Goal: Find specific page/section: Find specific page/section

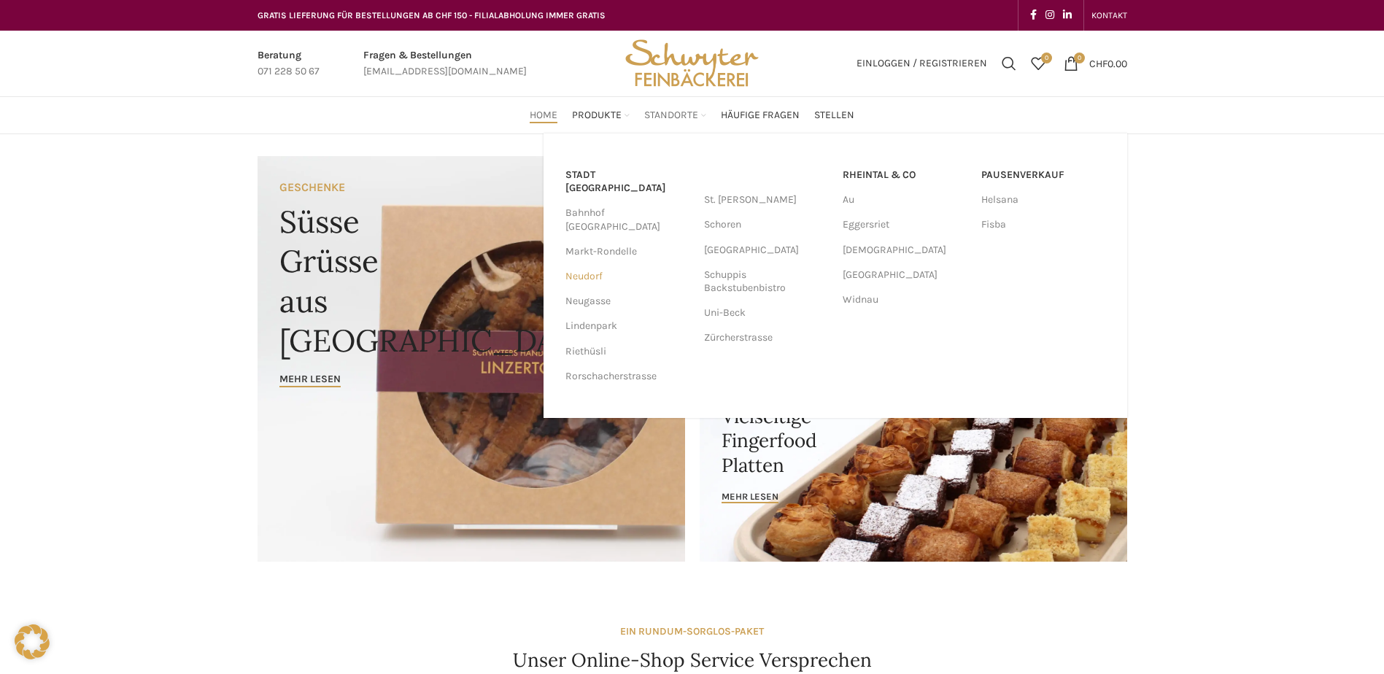
click at [594, 264] on link "Neudorf" at bounding box center [627, 276] width 124 height 25
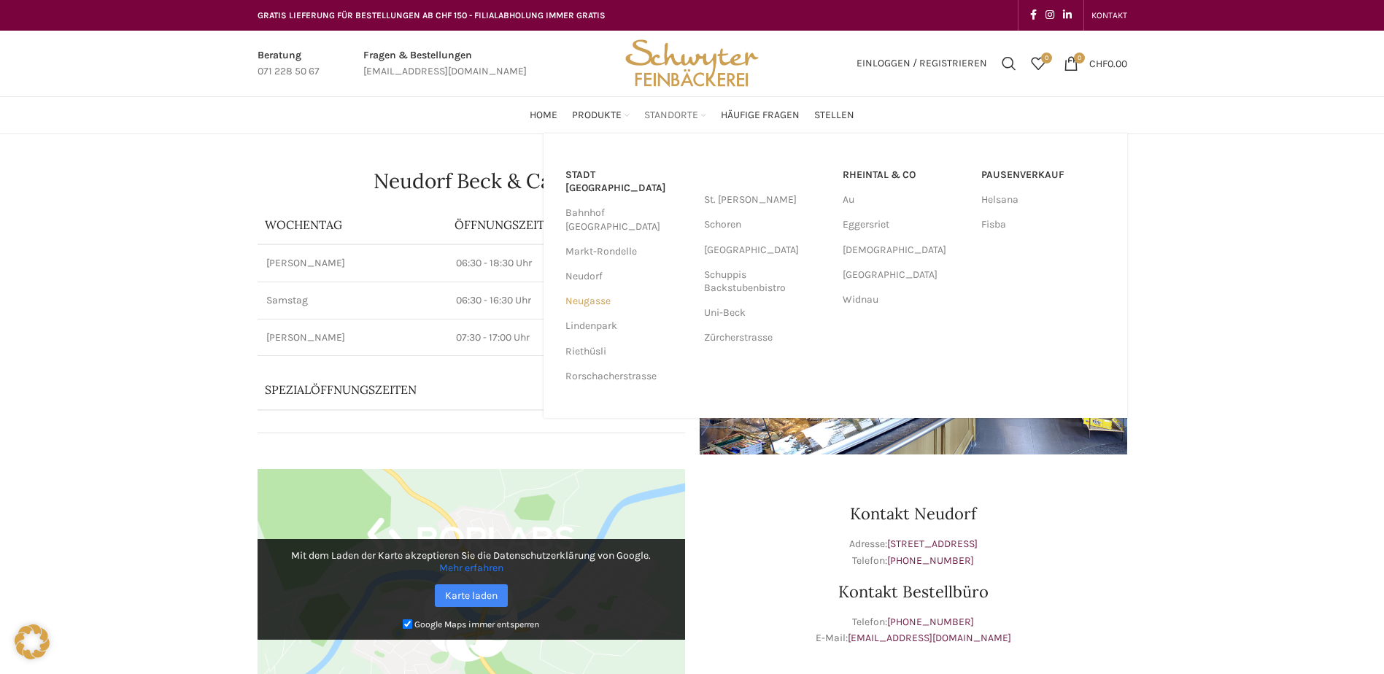
click at [597, 289] on link "Neugasse" at bounding box center [627, 301] width 124 height 25
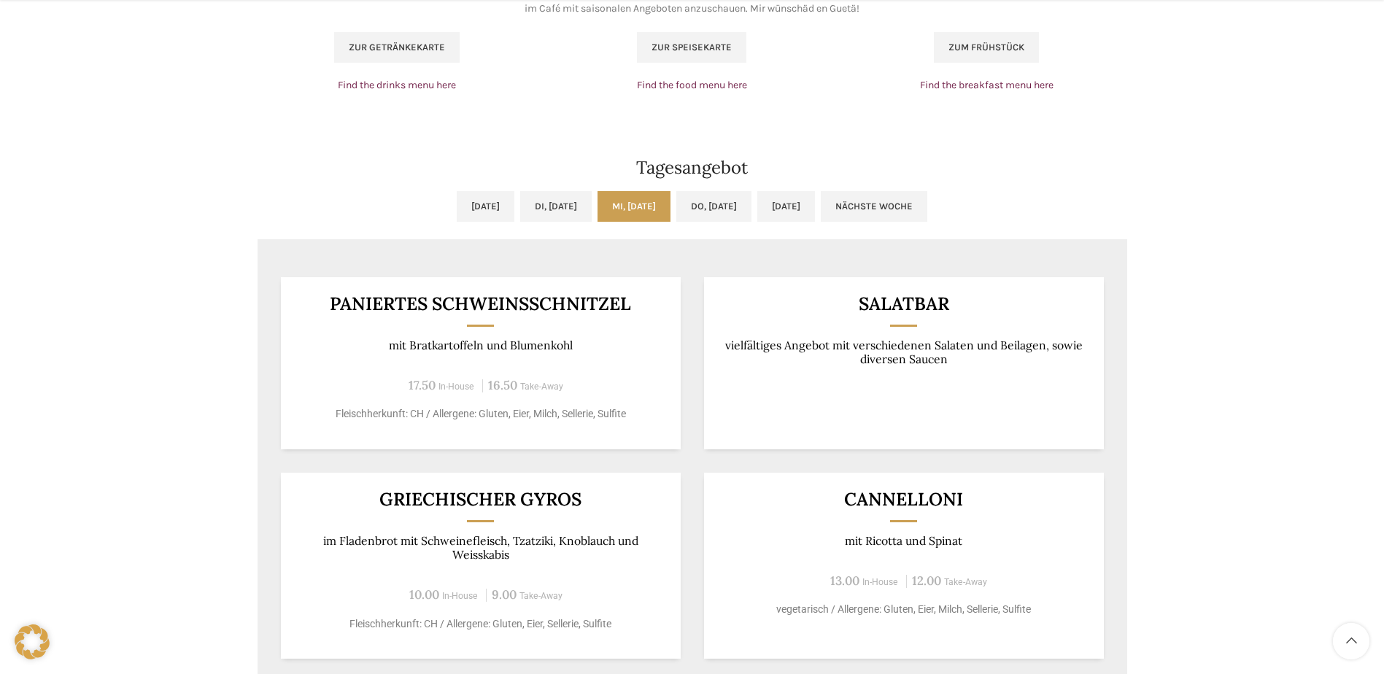
scroll to position [1094, 0]
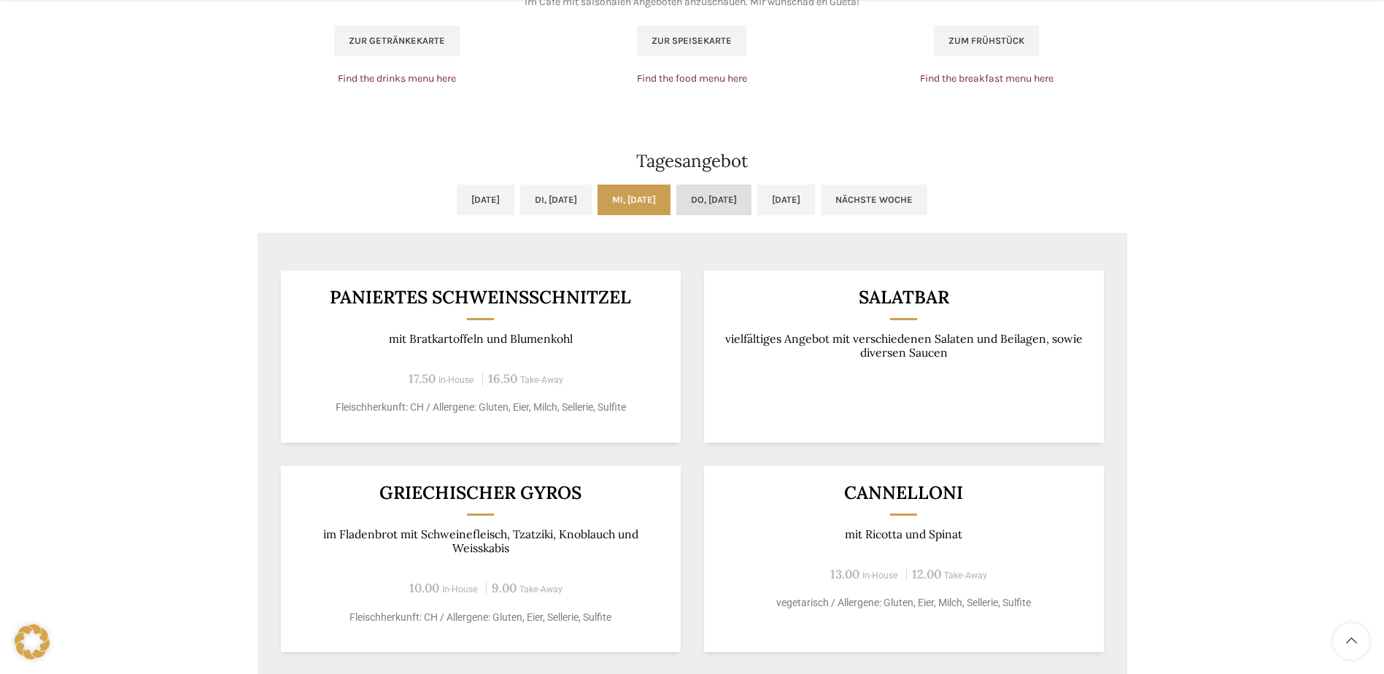
click at [727, 204] on link "Do, [DATE]" at bounding box center [713, 200] width 75 height 31
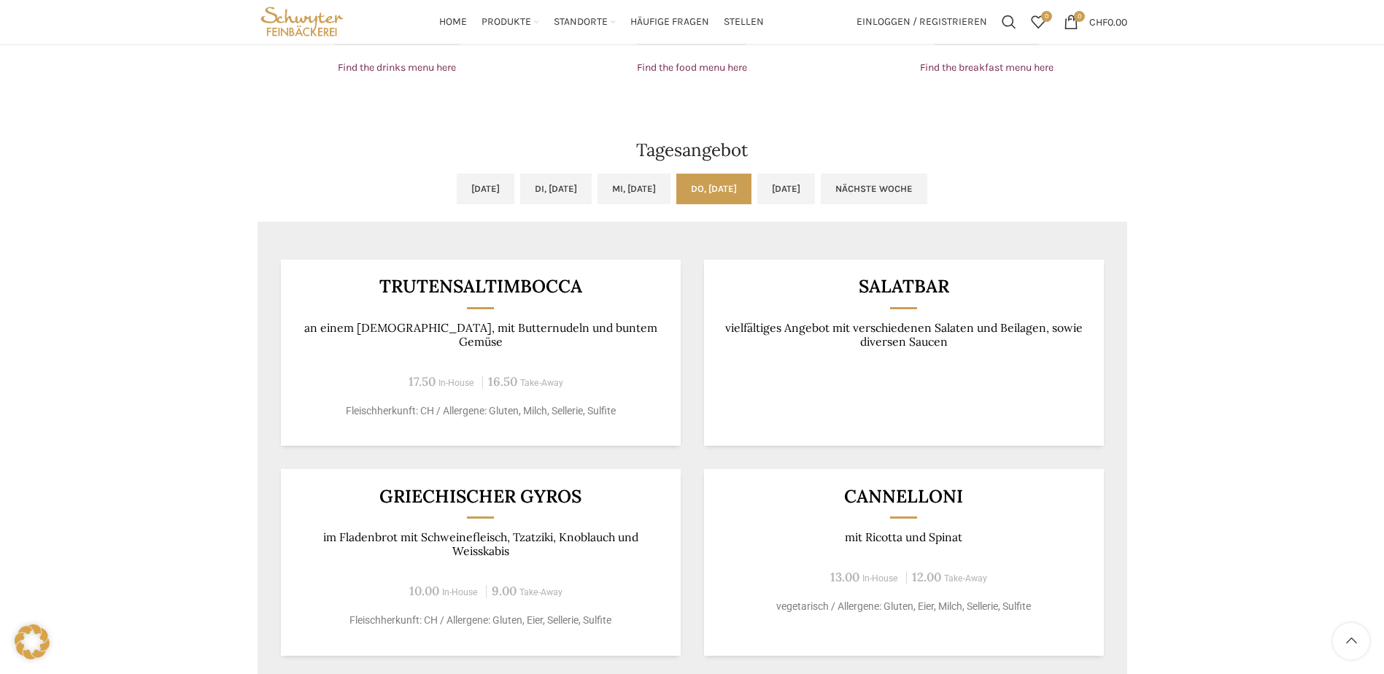
scroll to position [948, 0]
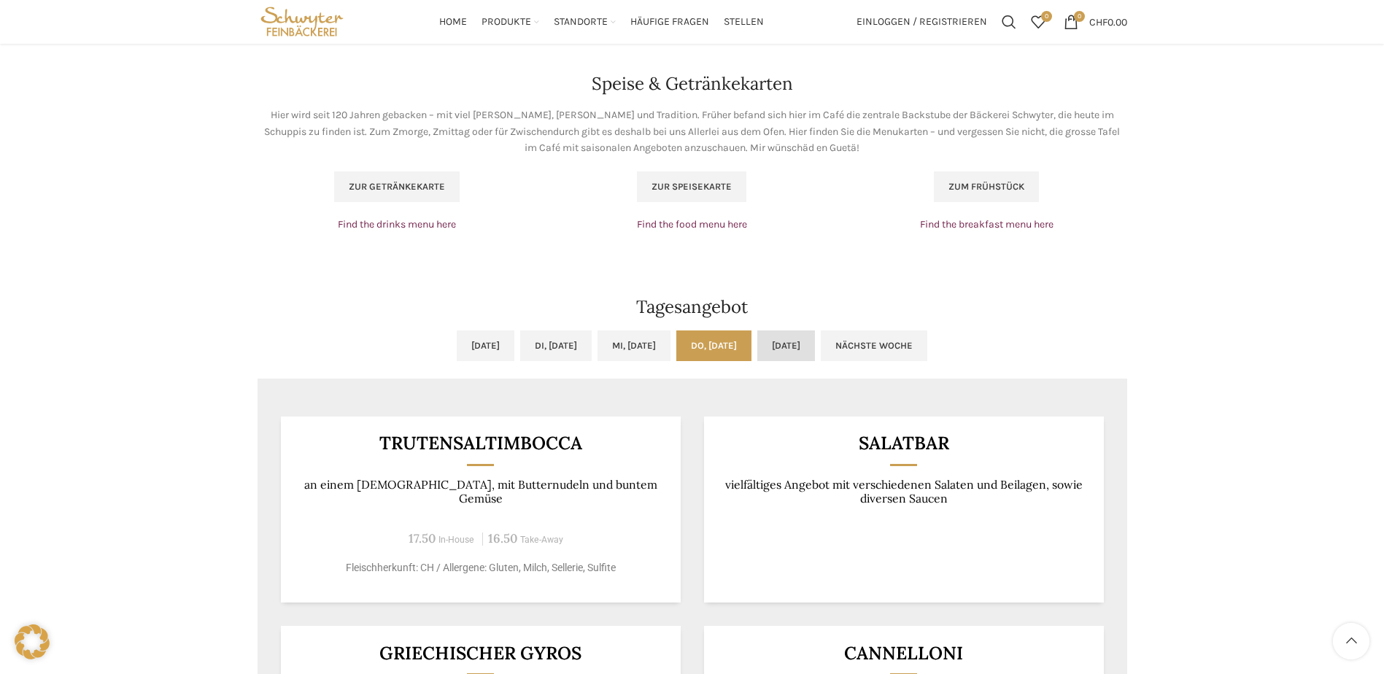
click at [815, 331] on link "[DATE]" at bounding box center [786, 346] width 58 height 31
click at [913, 345] on link "Nächste Woche" at bounding box center [874, 346] width 107 height 31
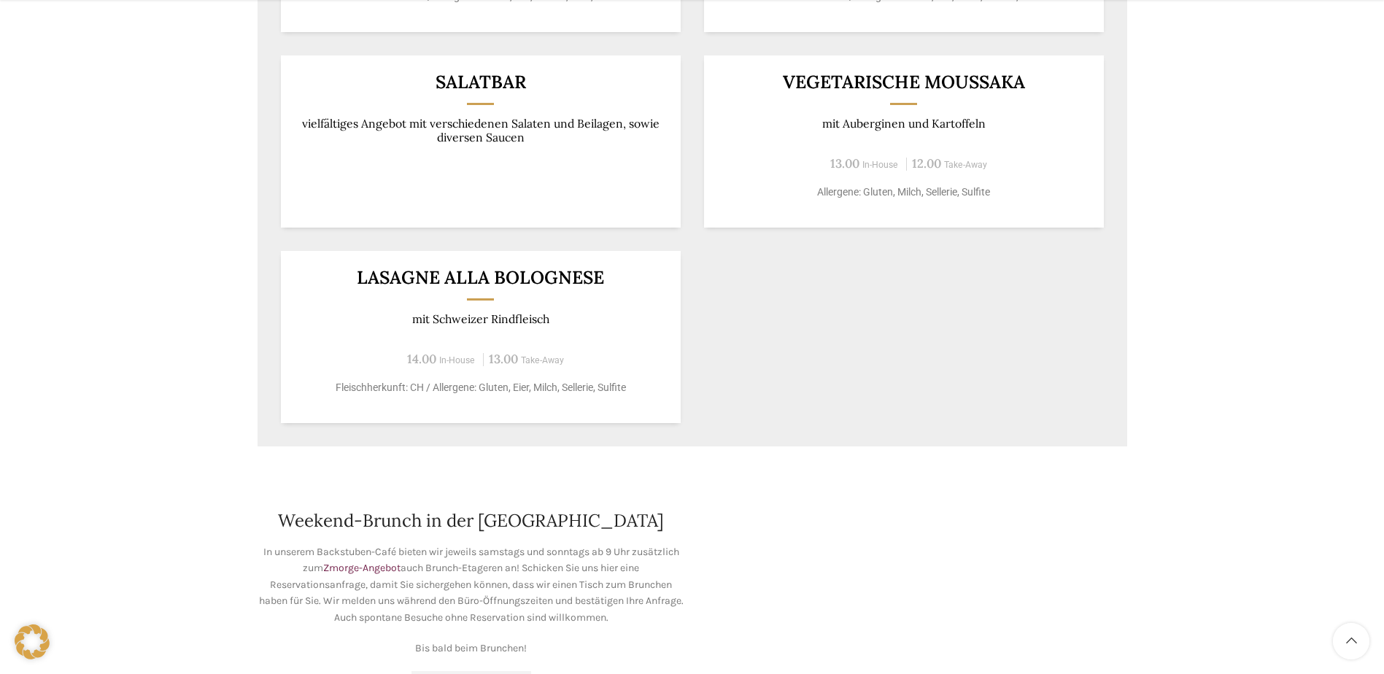
scroll to position [1313, 0]
